Goal: Understand process/instructions: Learn how to perform a task or action

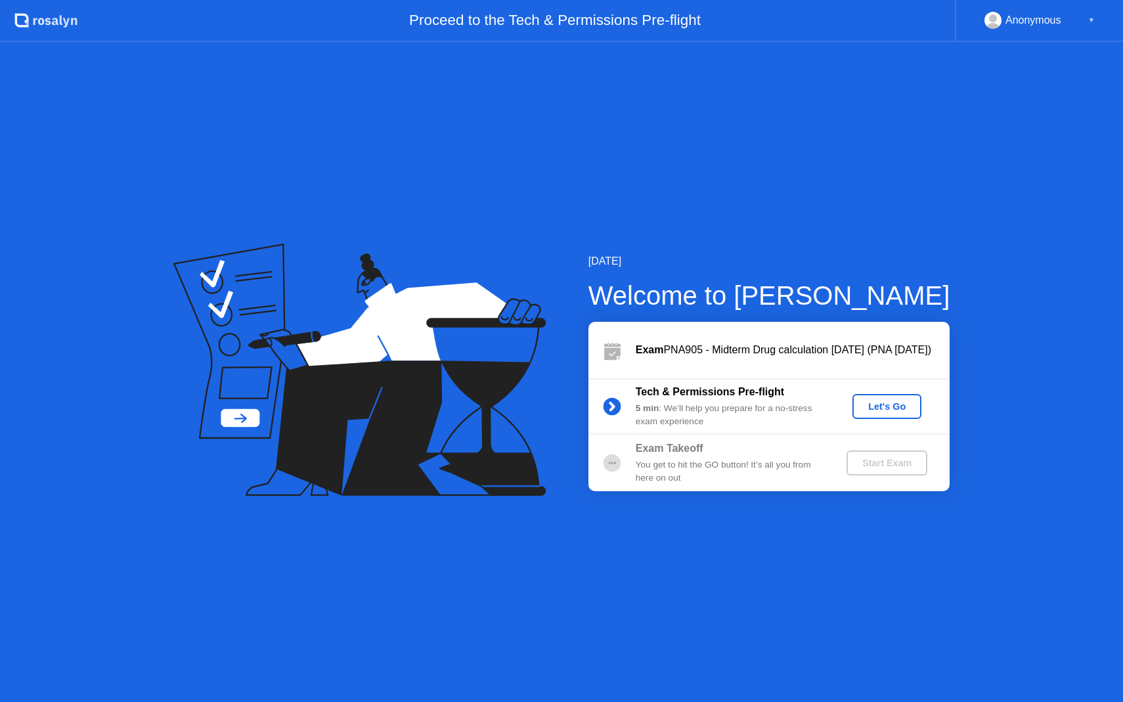
click at [892, 402] on div "Let's Go" at bounding box center [886, 406] width 58 height 11
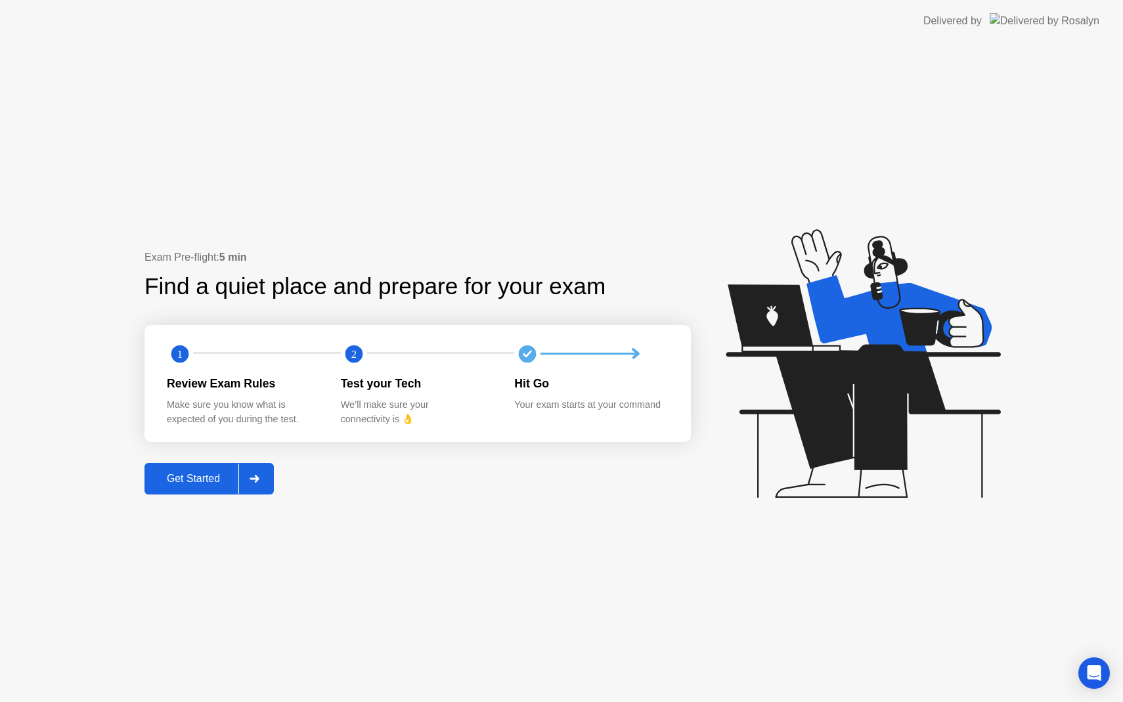
click at [177, 479] on div "Get Started" at bounding box center [193, 479] width 90 height 12
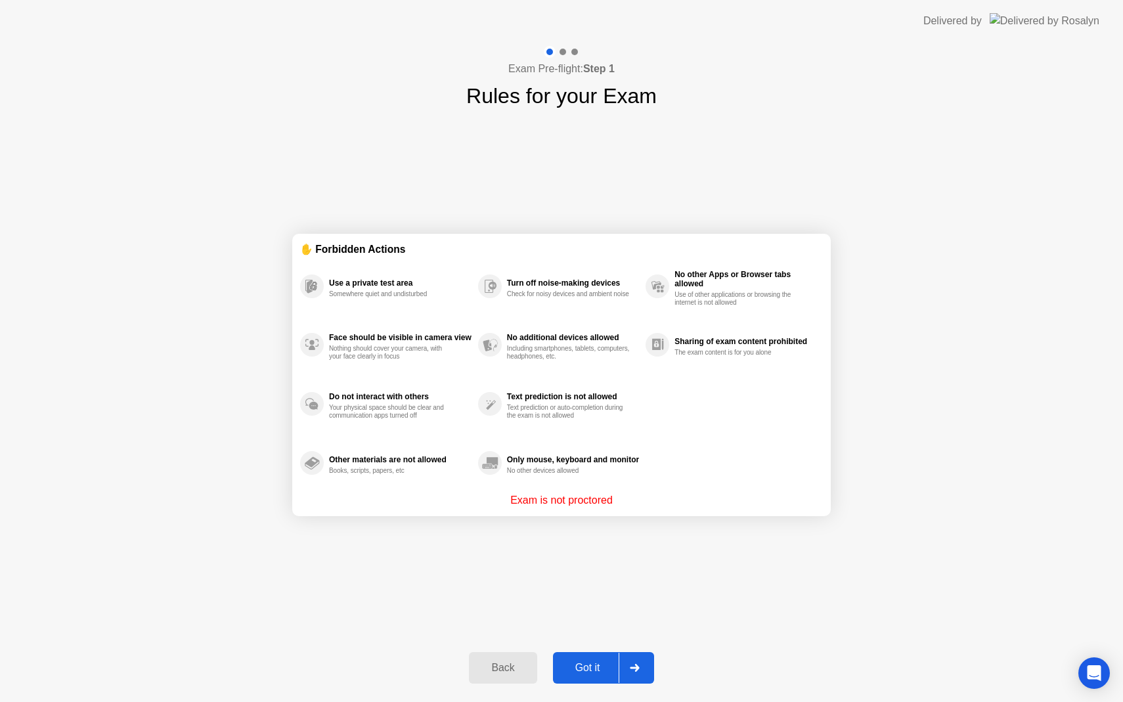
click at [595, 666] on div "Got it" at bounding box center [588, 668] width 62 height 12
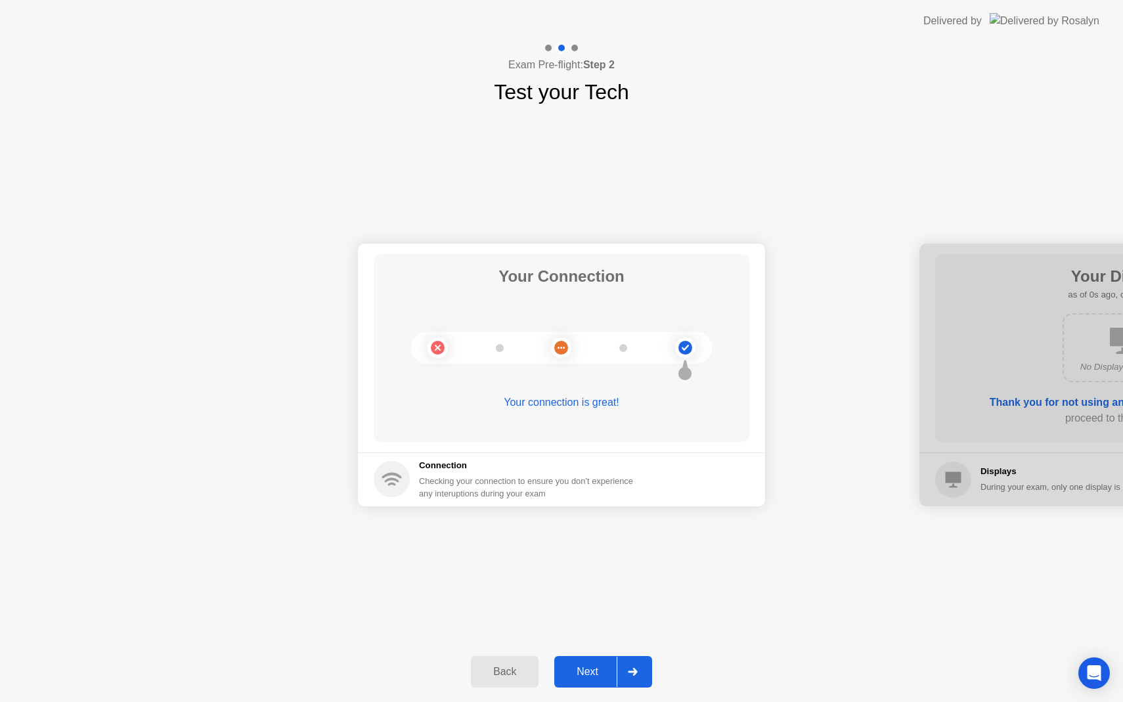
click at [595, 679] on button "Next" at bounding box center [603, 672] width 98 height 32
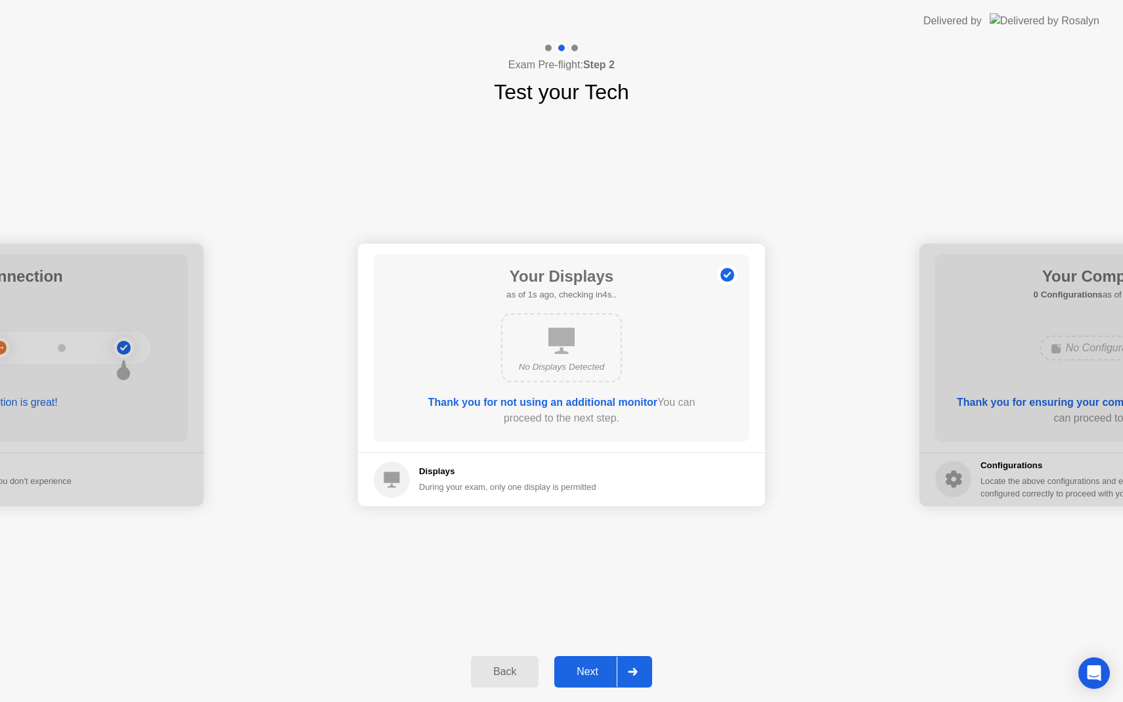
click at [592, 672] on div "Next" at bounding box center [587, 672] width 58 height 12
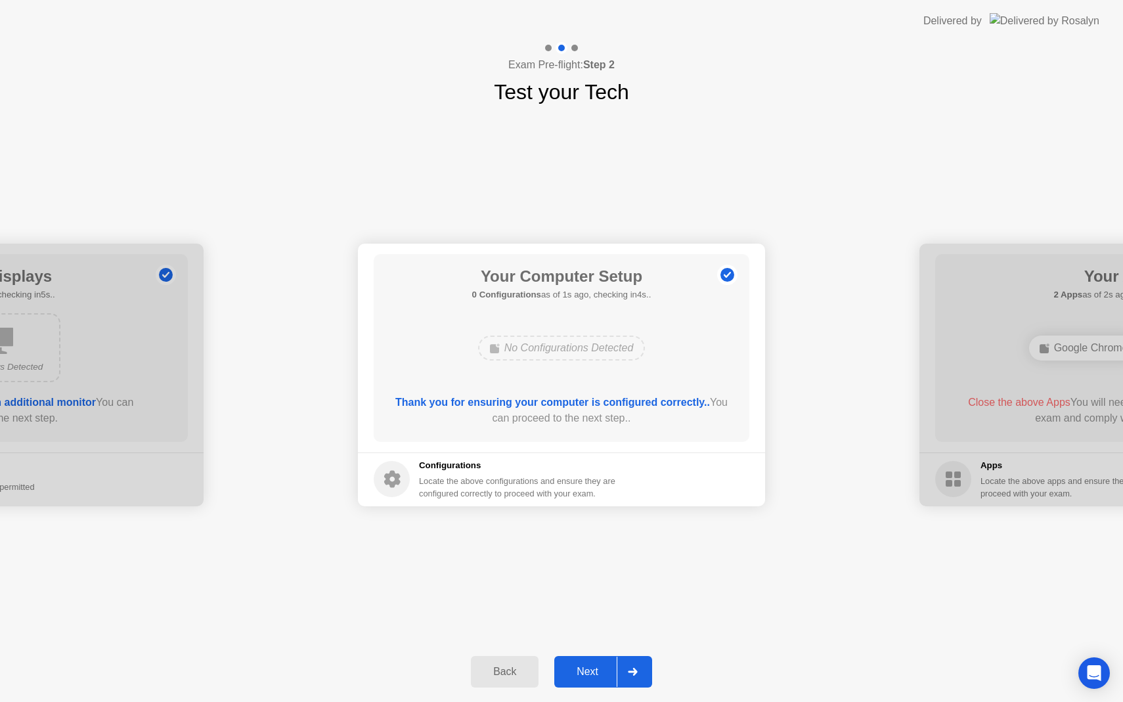
click at [589, 668] on div "Next" at bounding box center [587, 672] width 58 height 12
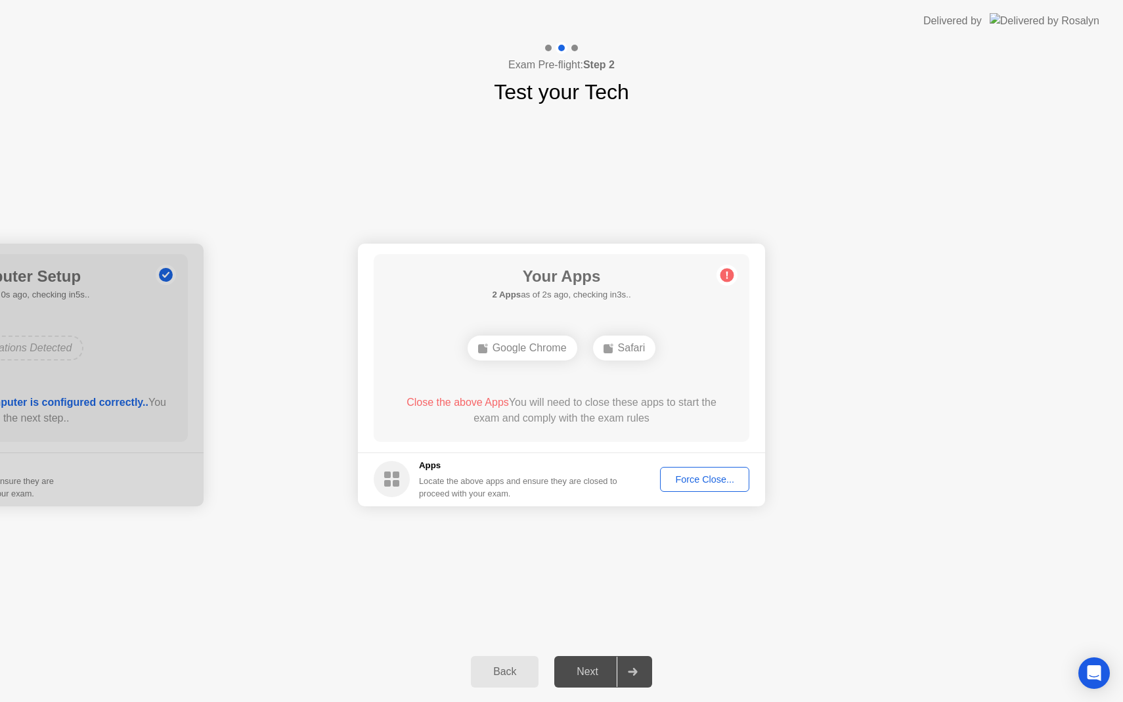
click at [701, 485] on div "Force Close..." at bounding box center [704, 479] width 80 height 11
click at [699, 480] on div "Force Close..." at bounding box center [704, 479] width 80 height 11
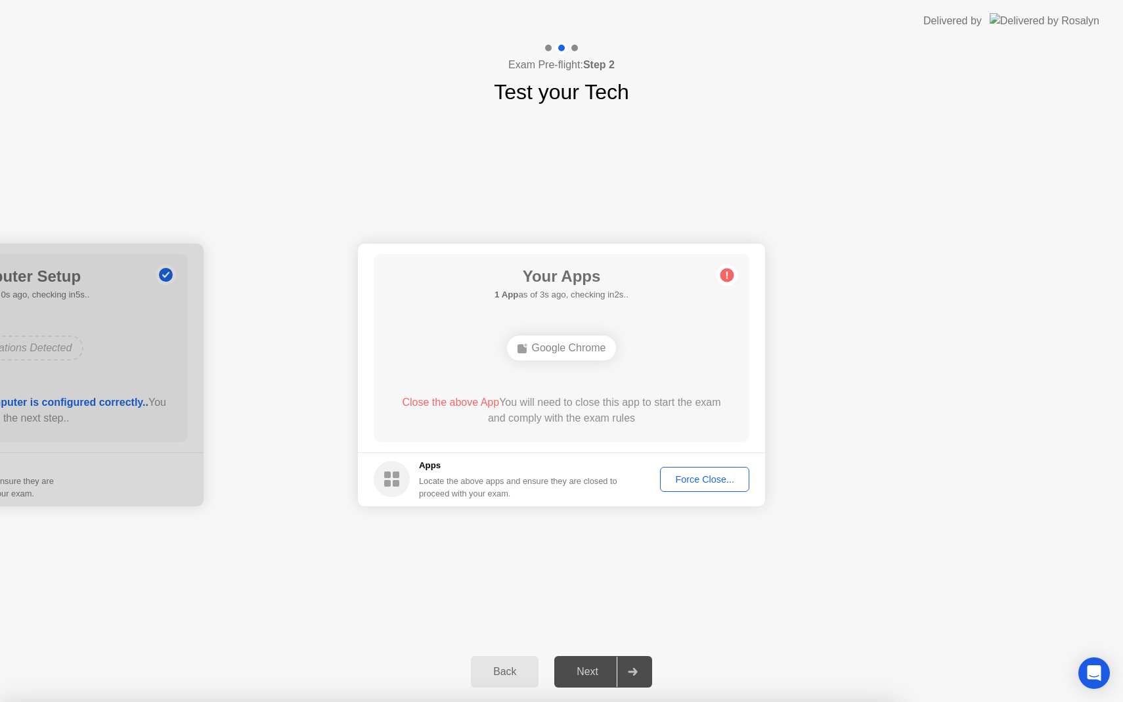
click at [611, 356] on div "Google Chrome" at bounding box center [561, 347] width 301 height 35
click at [689, 478] on div "Force Close..." at bounding box center [704, 479] width 80 height 11
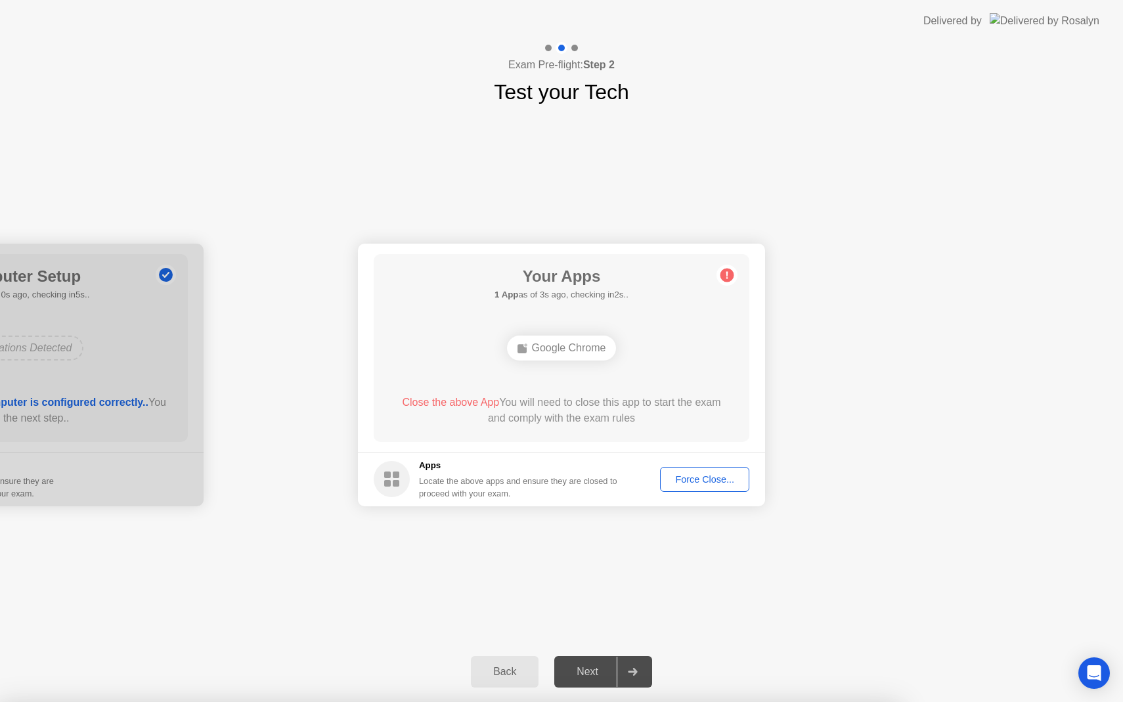
click at [294, 701] on div at bounding box center [561, 702] width 1123 height 0
click at [529, 427] on div "Close the above App You will need to close this app to start the exam and compl…" at bounding box center [562, 413] width 338 height 37
click at [494, 103] on h1 "Test your Tech" at bounding box center [561, 92] width 135 height 32
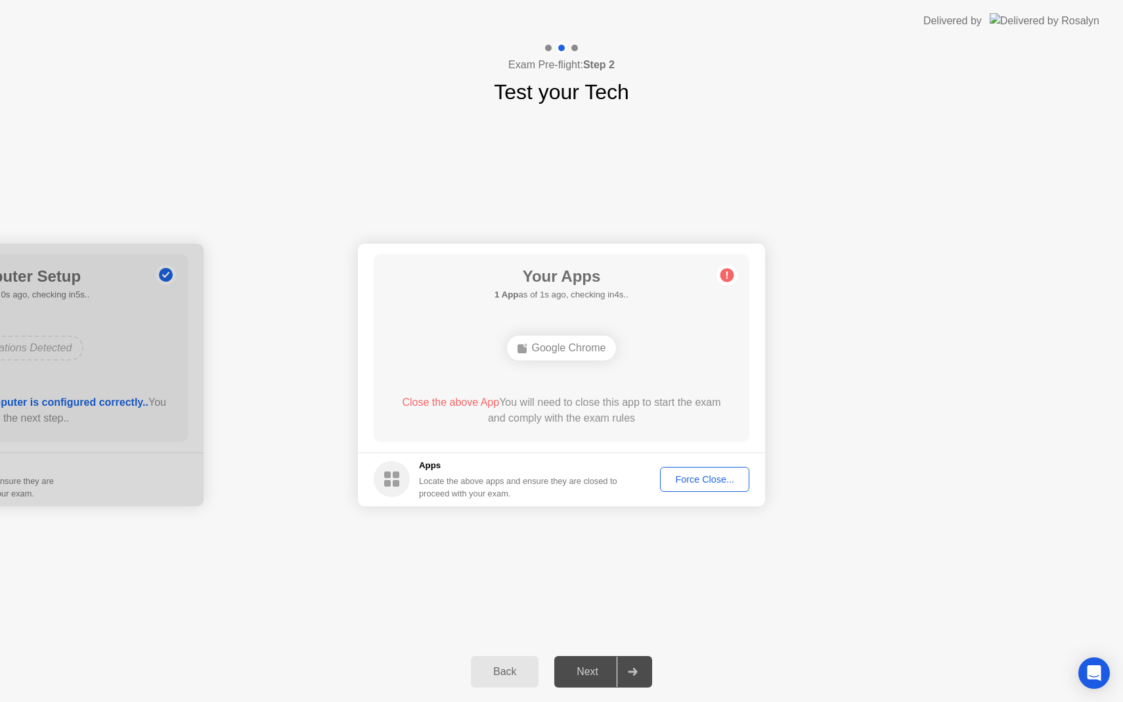
click at [475, 673] on div "Back" at bounding box center [505, 672] width 60 height 12
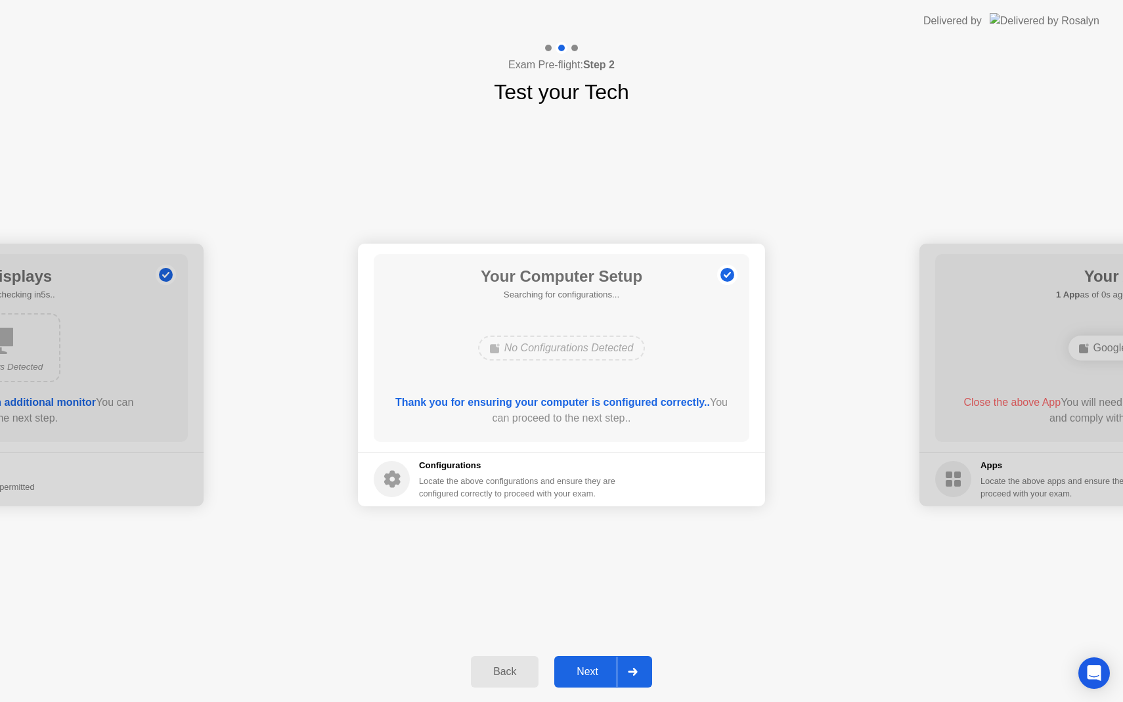
click at [480, 673] on div "Back" at bounding box center [505, 672] width 60 height 12
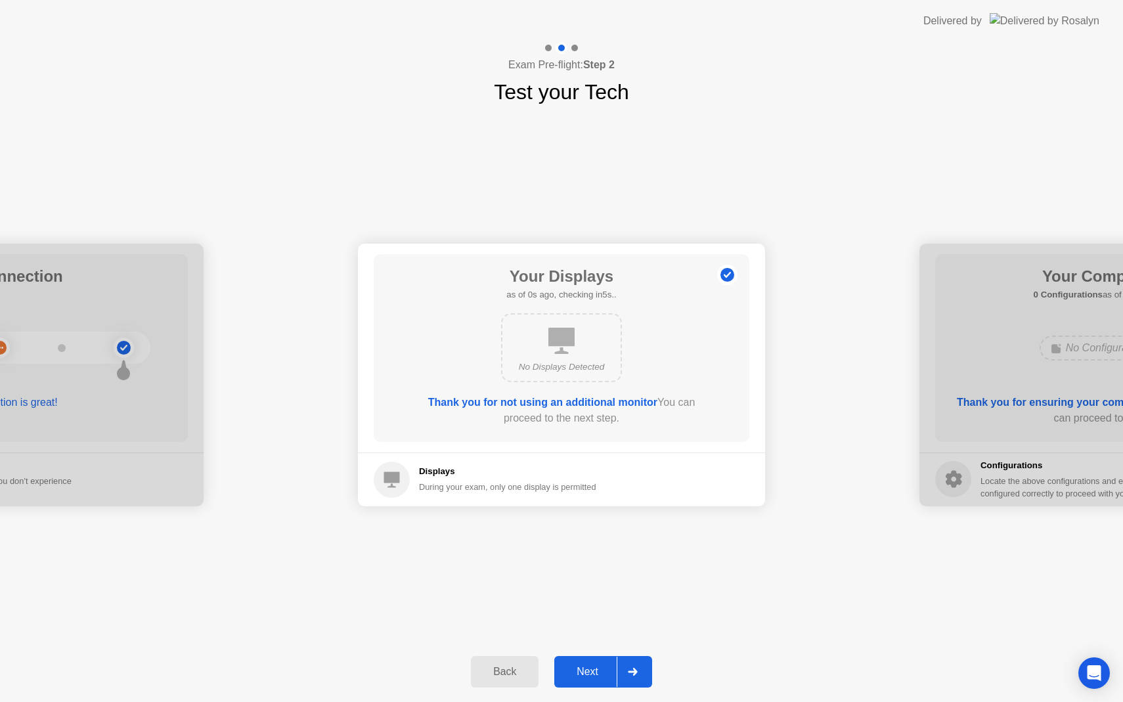
click at [480, 673] on div "Back" at bounding box center [505, 672] width 60 height 12
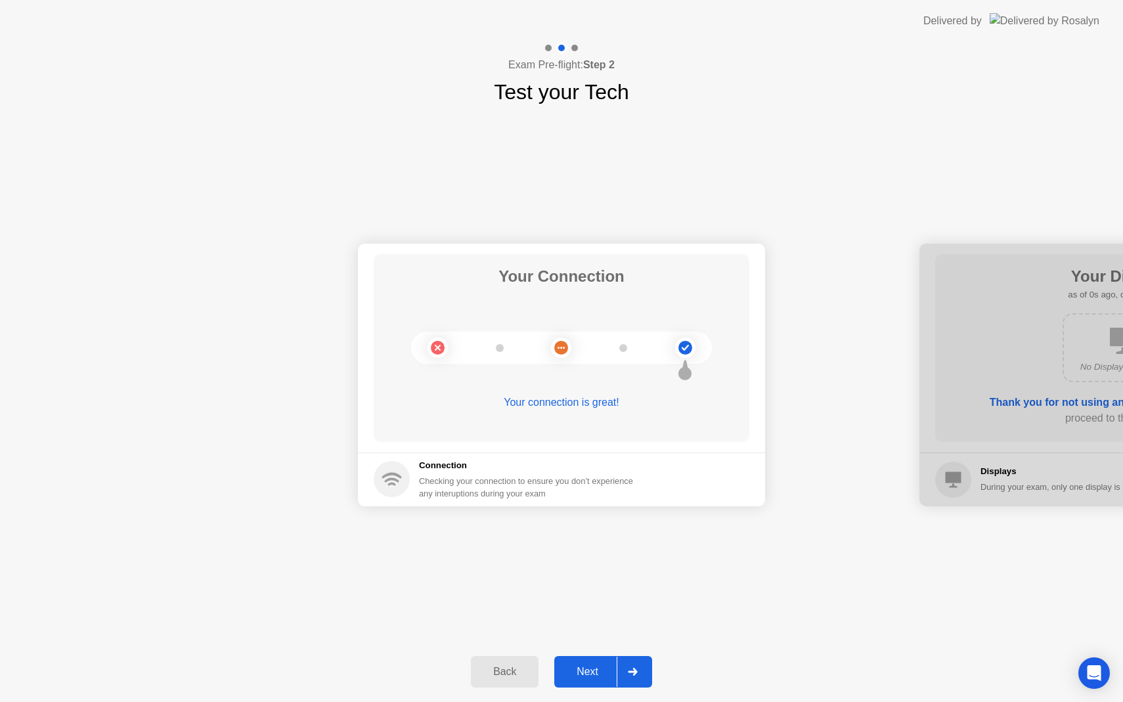
click at [480, 673] on div "Back" at bounding box center [505, 672] width 60 height 12
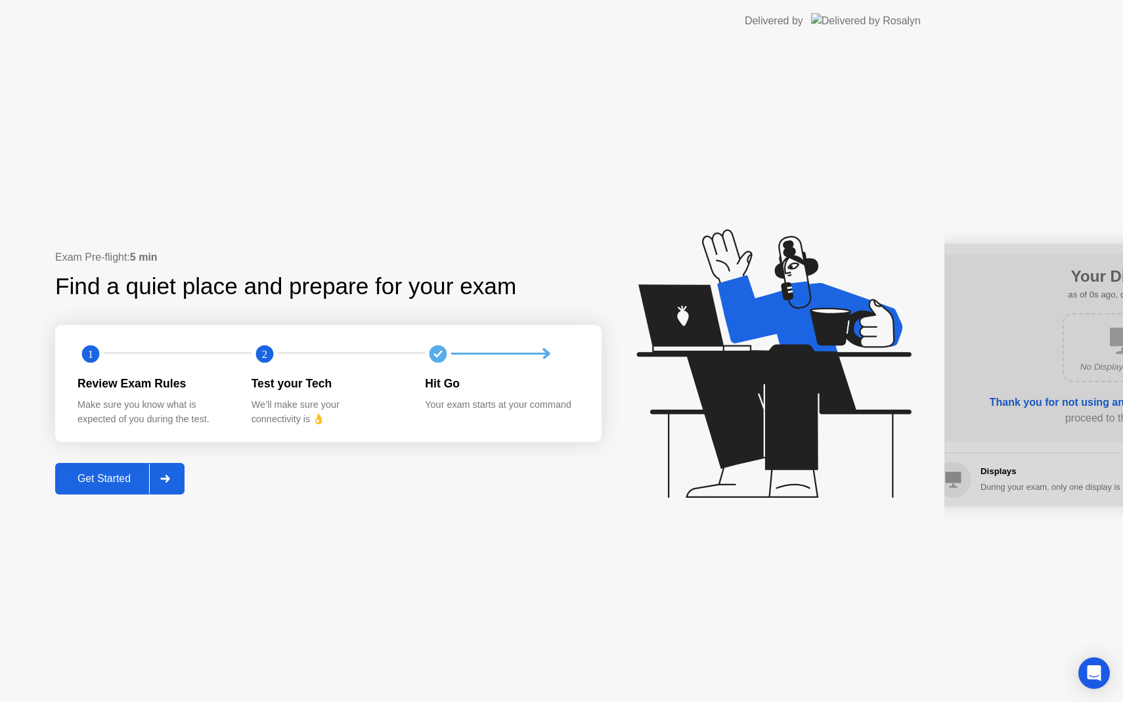
click at [480, 673] on div "Exam Pre-flight: 5 min Find a quiet place and prepare for your exam 1 2 Review …" at bounding box center [472, 372] width 944 height 660
